Goal: Task Accomplishment & Management: Manage account settings

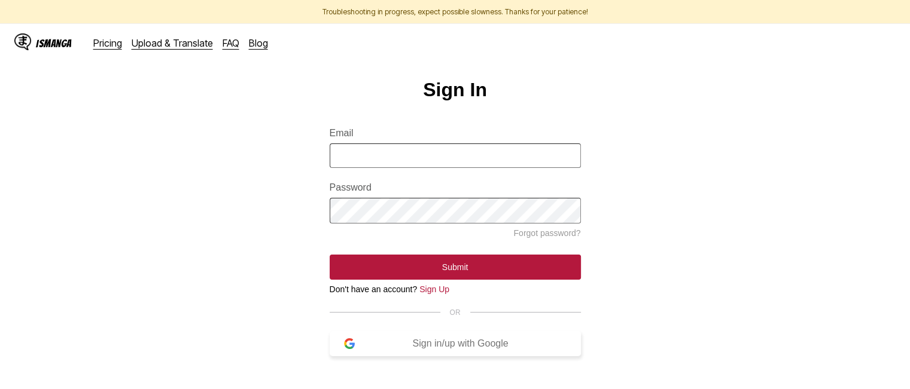
click at [493, 349] on div "Sign in/up with Google" at bounding box center [461, 344] width 212 height 11
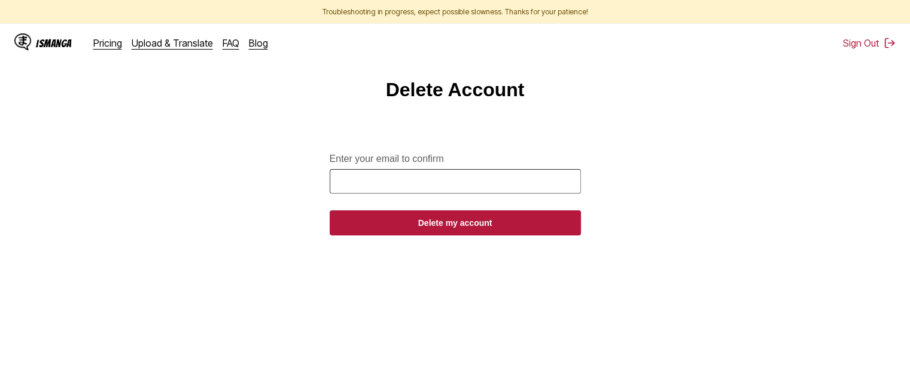
click at [415, 185] on input "Enter your email to confirm" at bounding box center [455, 181] width 251 height 25
type input "**********"
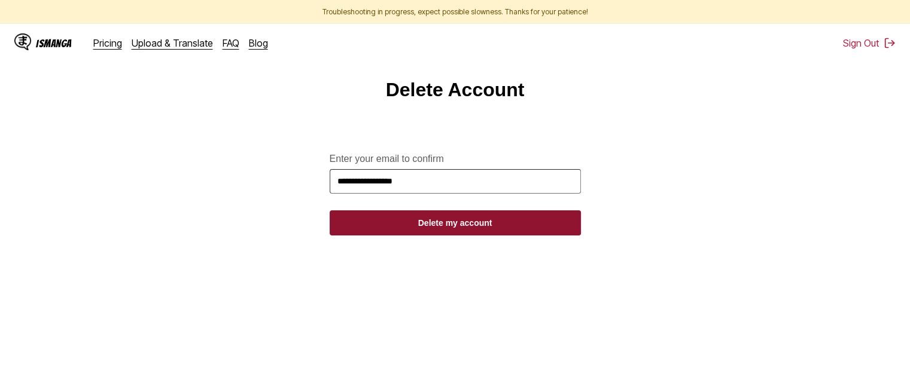
click at [450, 236] on button "Delete my account" at bounding box center [455, 223] width 251 height 25
